Goal: Task Accomplishment & Management: Use online tool/utility

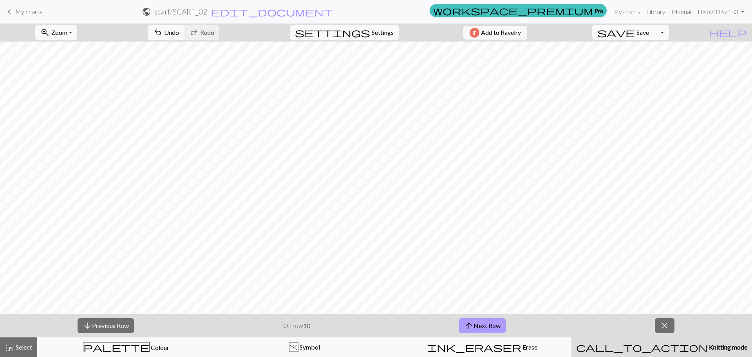
click at [466, 324] on span "arrow_upward" at bounding box center [468, 325] width 9 height 11
click at [114, 326] on button "arrow_downward Previous Row" at bounding box center [106, 325] width 56 height 15
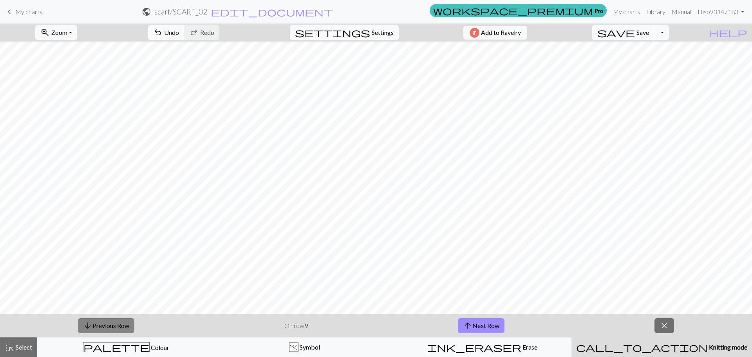
click at [114, 326] on button "arrow_downward Previous Row" at bounding box center [106, 325] width 56 height 15
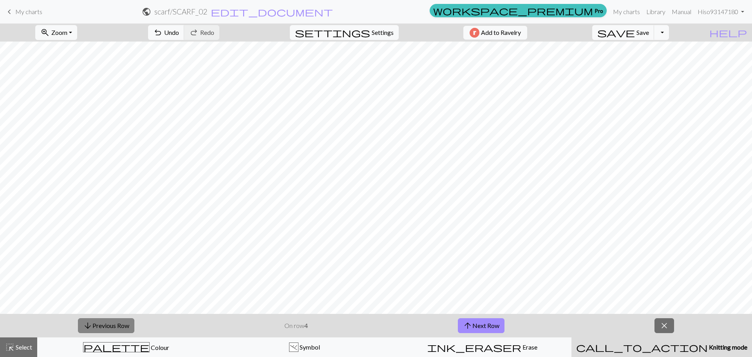
click at [114, 326] on button "arrow_downward Previous Row" at bounding box center [106, 325] width 56 height 15
click at [486, 331] on button "arrow_upward Next Row" at bounding box center [481, 325] width 47 height 15
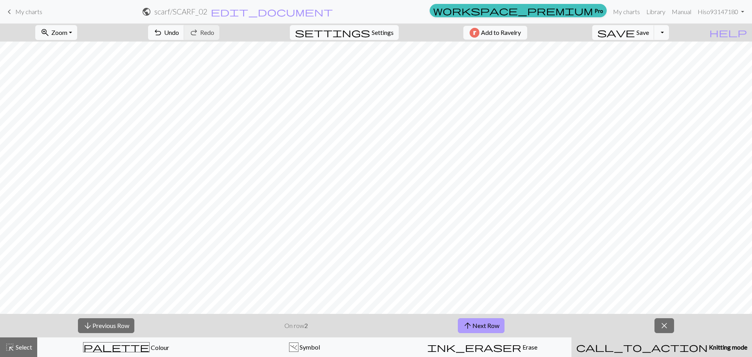
click at [486, 331] on button "arrow_upward Next Row" at bounding box center [481, 325] width 47 height 15
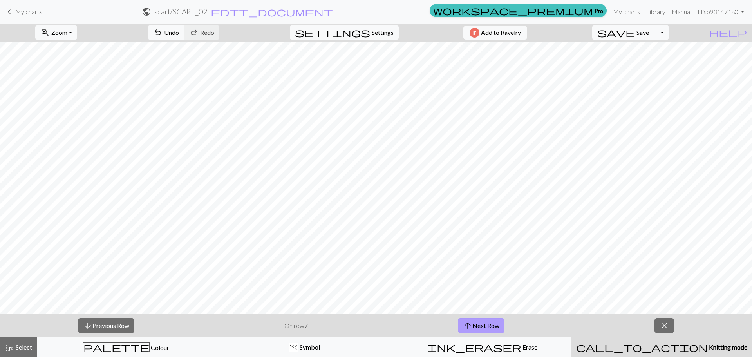
click at [486, 331] on button "arrow_upward Next Row" at bounding box center [481, 325] width 47 height 15
click at [486, 332] on button "arrow_upward Next Row" at bounding box center [481, 325] width 47 height 15
click at [486, 332] on button "arrow_upward Next Row" at bounding box center [482, 325] width 47 height 15
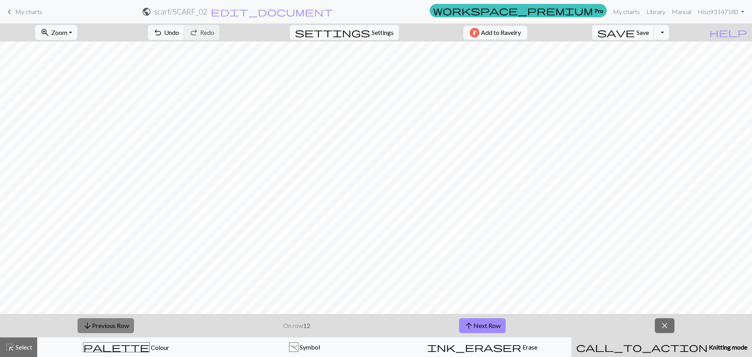
click at [97, 328] on button "arrow_downward Previous Row" at bounding box center [106, 325] width 56 height 15
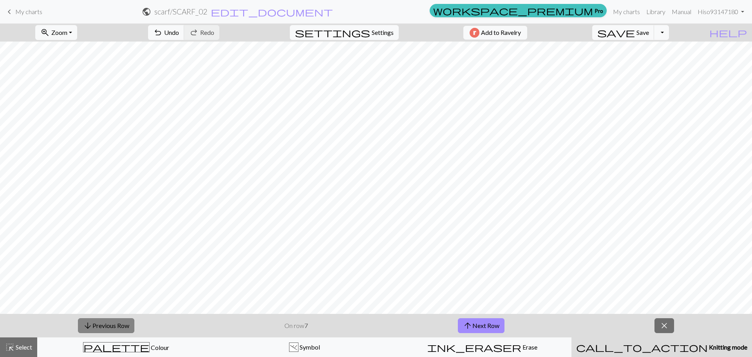
click at [97, 328] on button "arrow_downward Previous Row" at bounding box center [106, 325] width 56 height 15
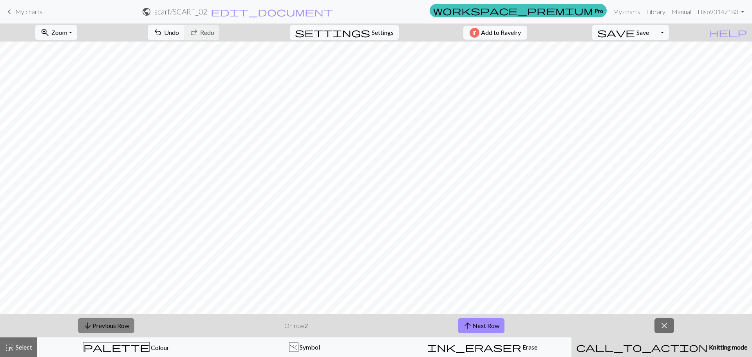
click at [97, 328] on button "arrow_downward Previous Row" at bounding box center [106, 325] width 56 height 15
click at [466, 328] on span "arrow_upward" at bounding box center [467, 325] width 9 height 11
click at [475, 328] on button "arrow_upward Next Row" at bounding box center [481, 325] width 47 height 15
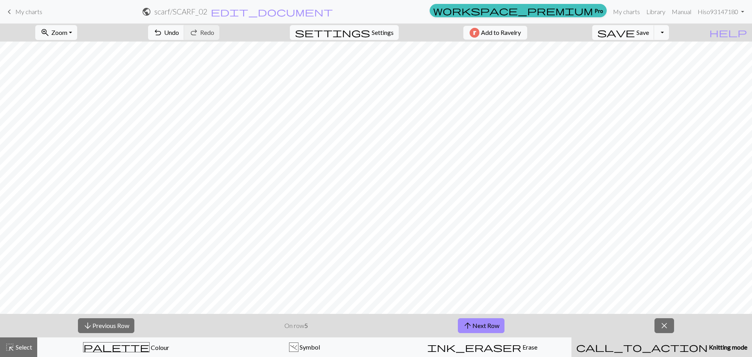
click at [479, 317] on div "arrow_downward Previous Row On row 5 arrow_upward Next Row close" at bounding box center [376, 326] width 752 height 24
click at [474, 333] on button "arrow_upward Next Row" at bounding box center [481, 325] width 47 height 15
click at [478, 322] on button "arrow_upward Next Row" at bounding box center [481, 325] width 47 height 15
click at [469, 333] on button "arrow_upward Next Row" at bounding box center [481, 325] width 47 height 15
click at [501, 324] on button "arrow_upward Next Row" at bounding box center [481, 325] width 47 height 15
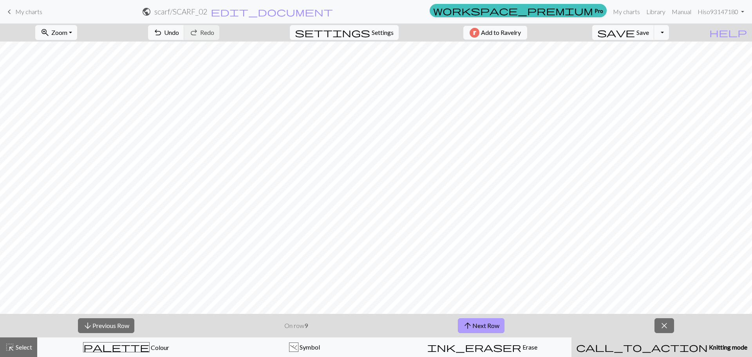
click at [501, 323] on button "arrow_upward Next Row" at bounding box center [481, 325] width 47 height 15
click at [501, 323] on button "arrow_upward Next Row" at bounding box center [482, 325] width 47 height 15
